Goal: Information Seeking & Learning: Learn about a topic

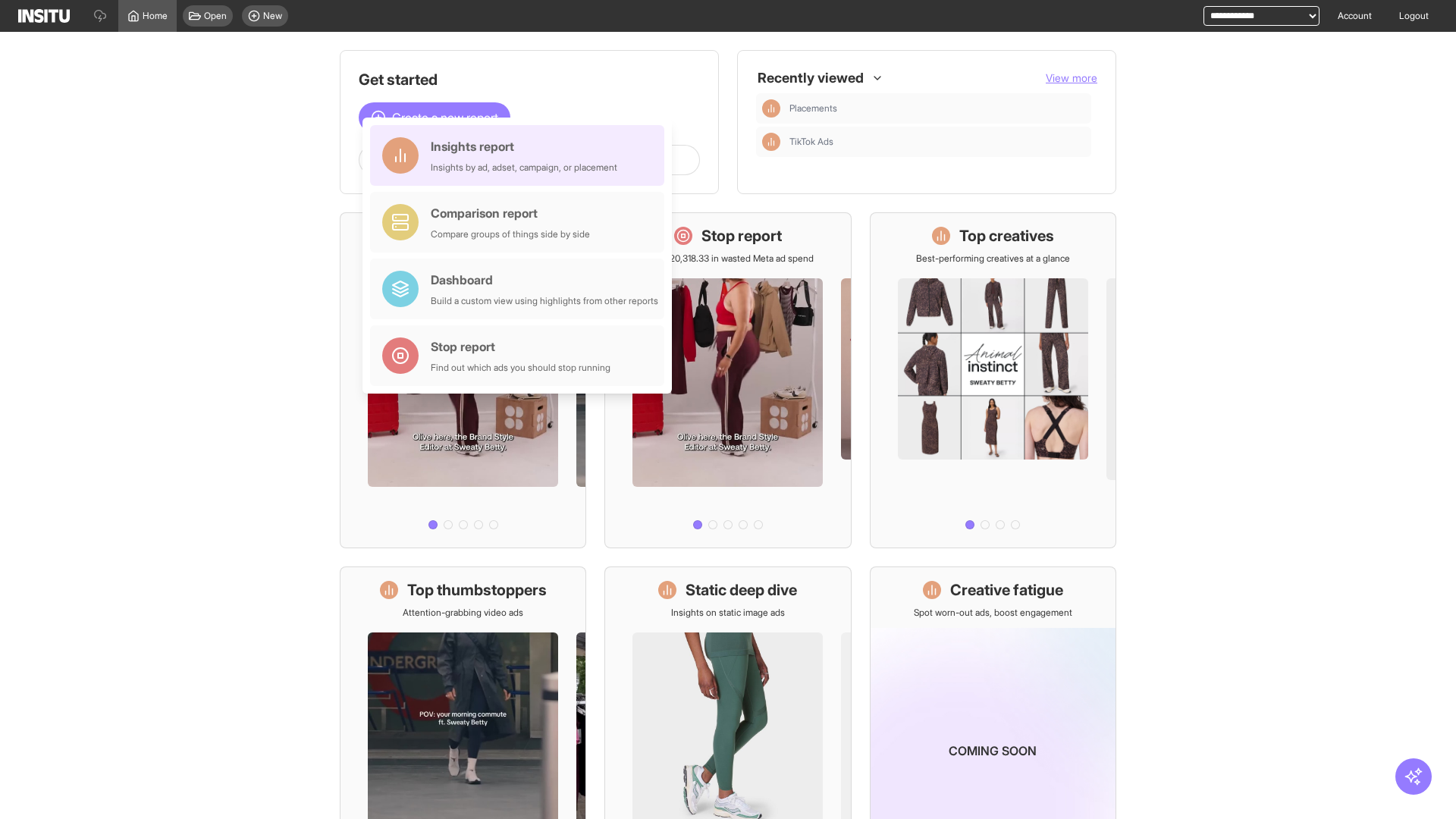
click at [521, 156] on div "Insights report Insights by ad, adset, campaign, or placement" at bounding box center [523, 155] width 186 height 36
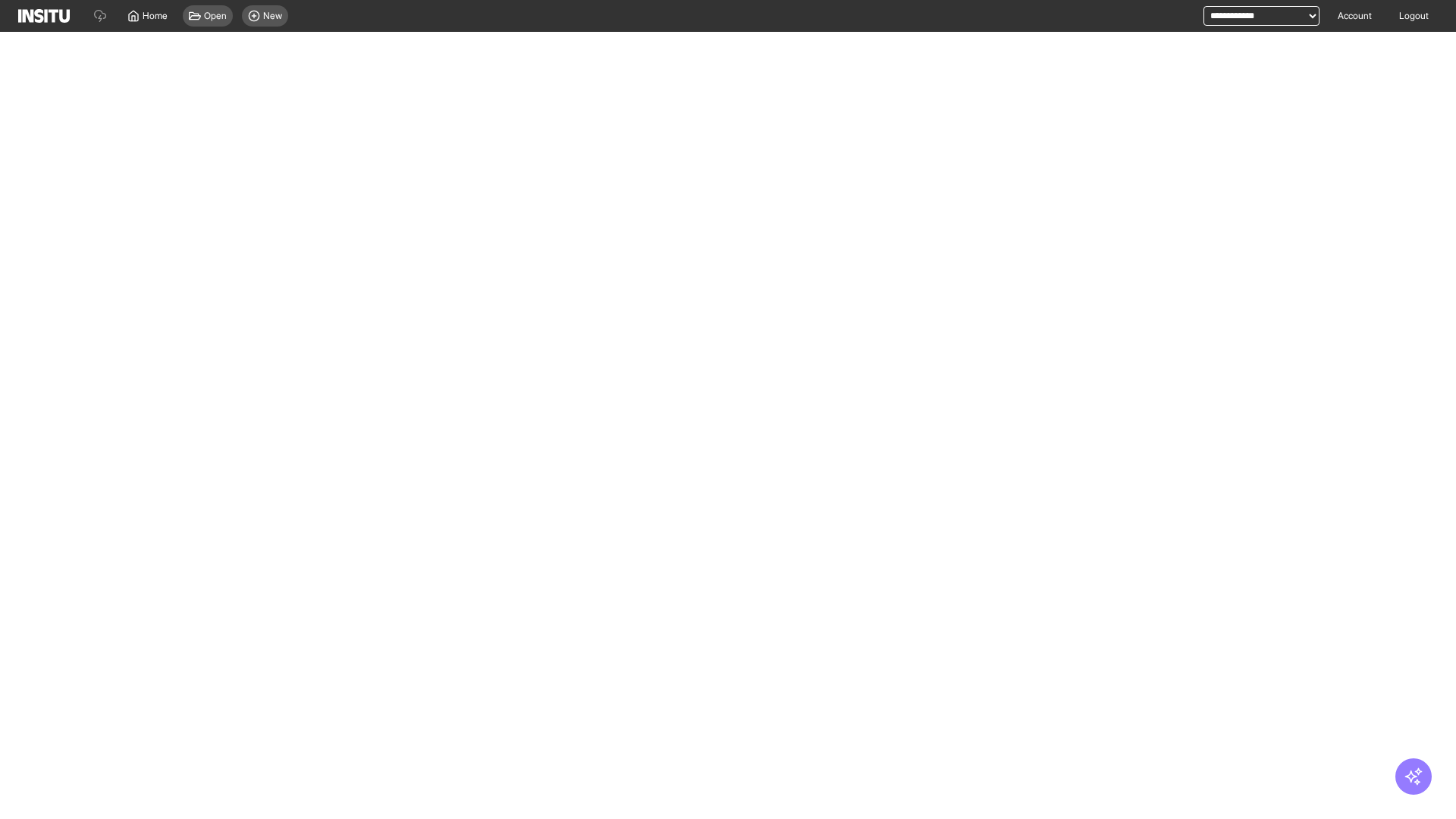
select select "**"
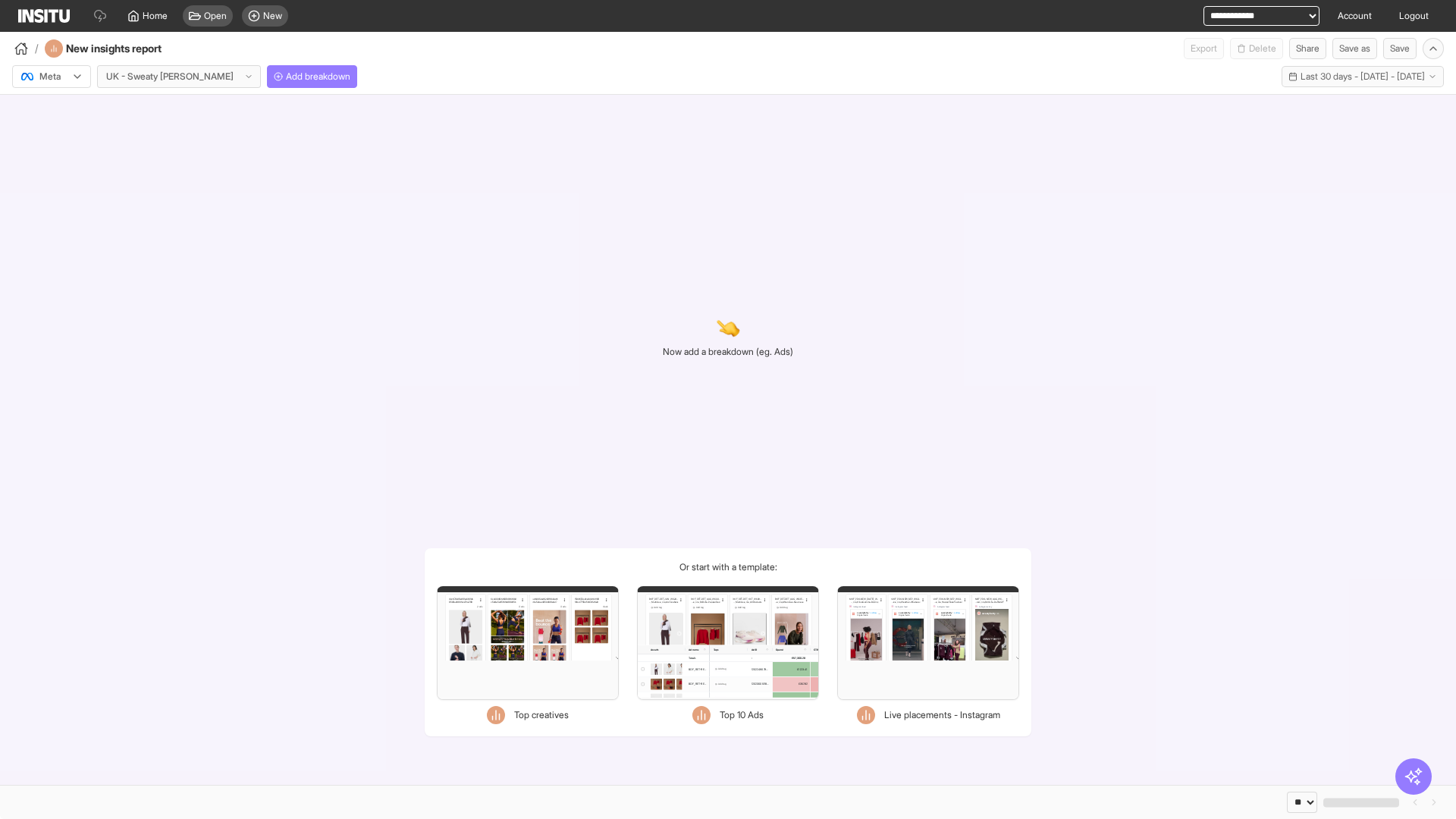
click at [52, 77] on div at bounding box center [41, 76] width 43 height 15
click at [51, 109] on span "Meta" at bounding box center [50, 109] width 20 height 14
click at [286, 77] on span "Add breakdown" at bounding box center [318, 76] width 65 height 12
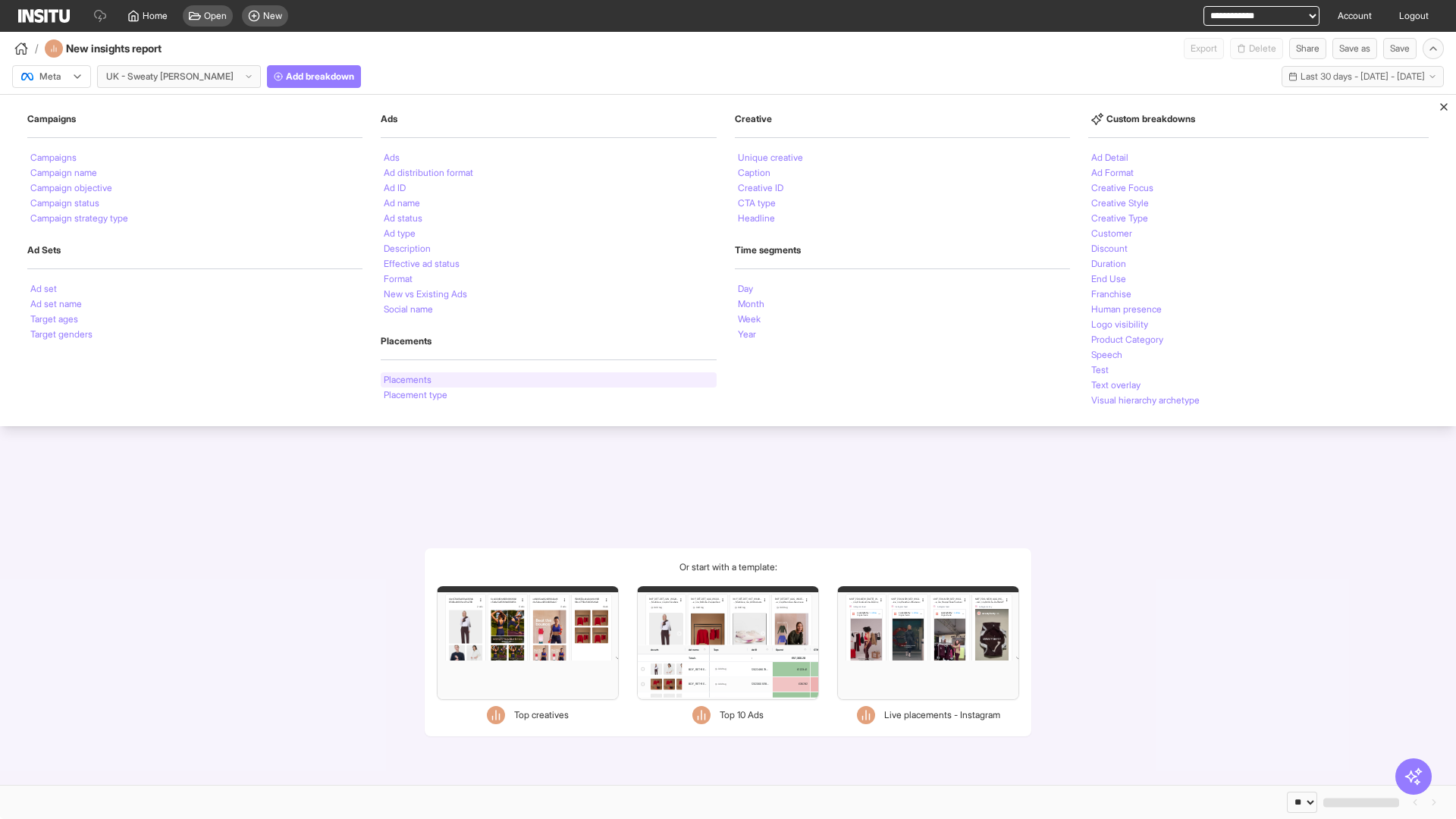
click at [407, 380] on li "Placements" at bounding box center [408, 380] width 48 height 9
